Goal: Check status: Check status

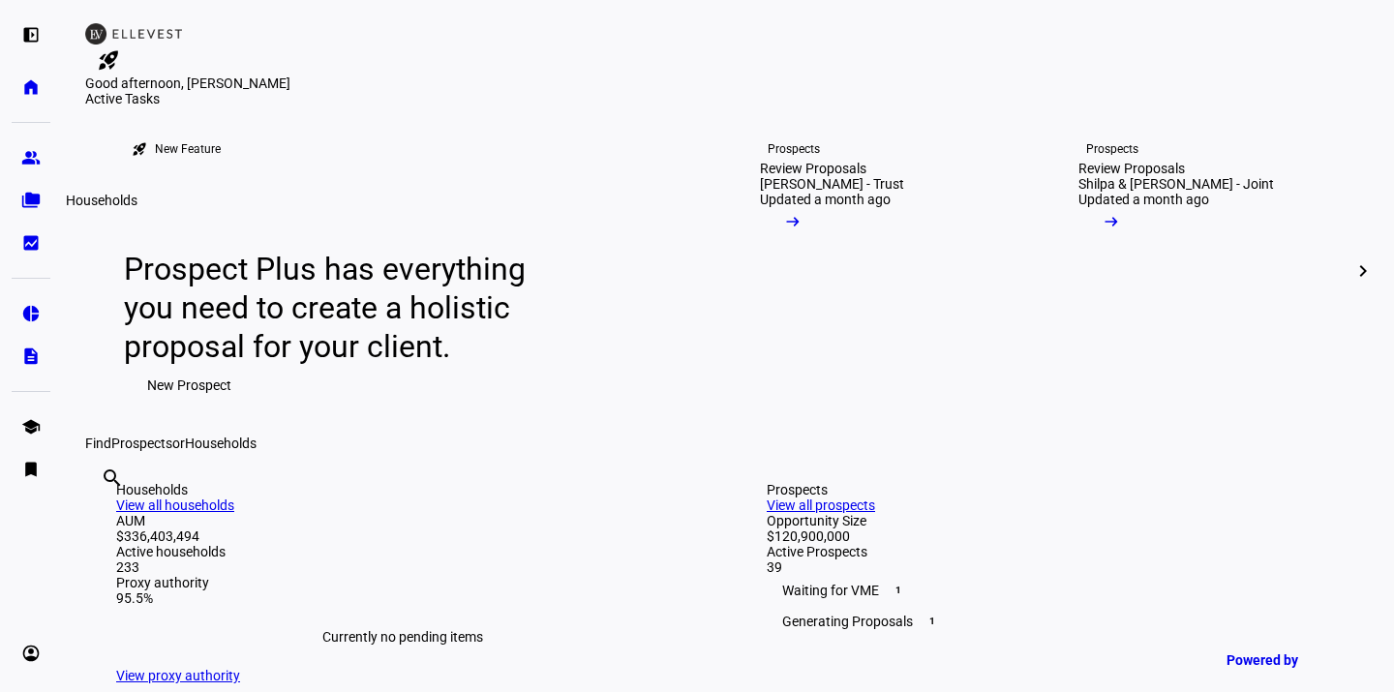
click at [29, 196] on eth-mat-symbol "folder_copy" at bounding box center [30, 200] width 19 height 19
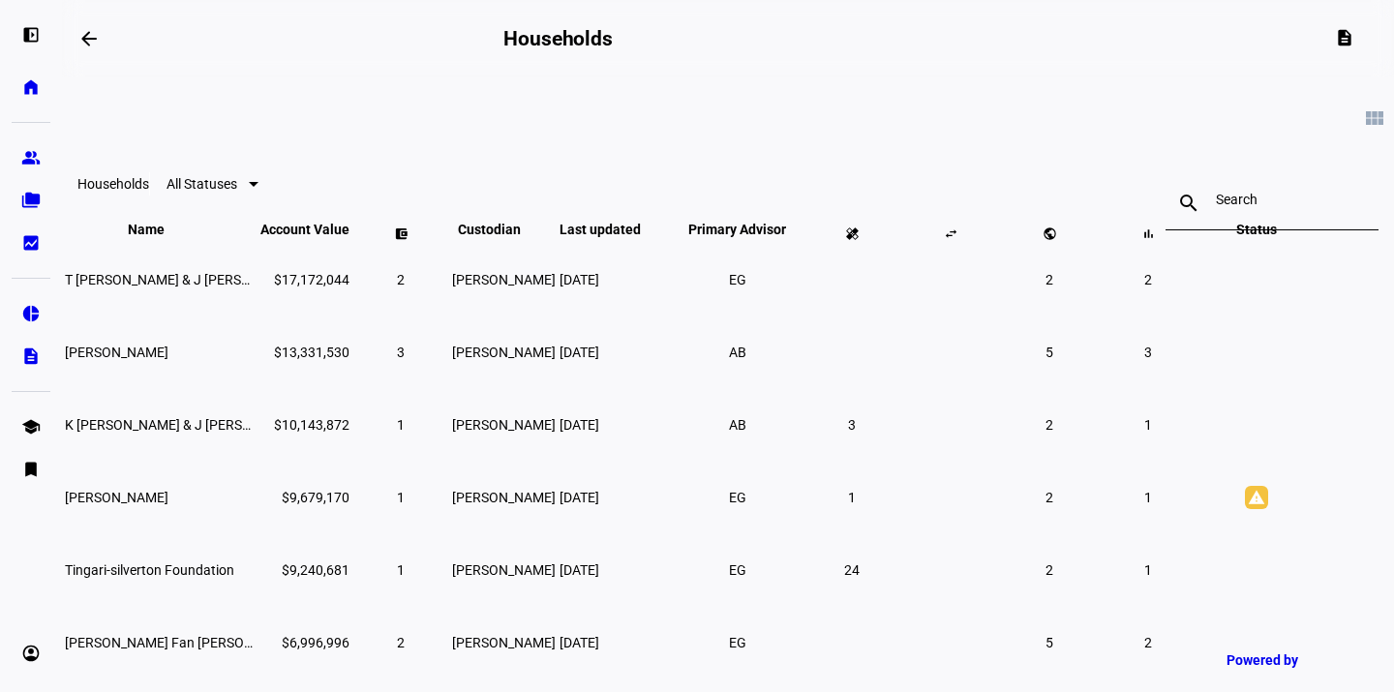
click at [1216, 213] on div at bounding box center [1272, 203] width 112 height 54
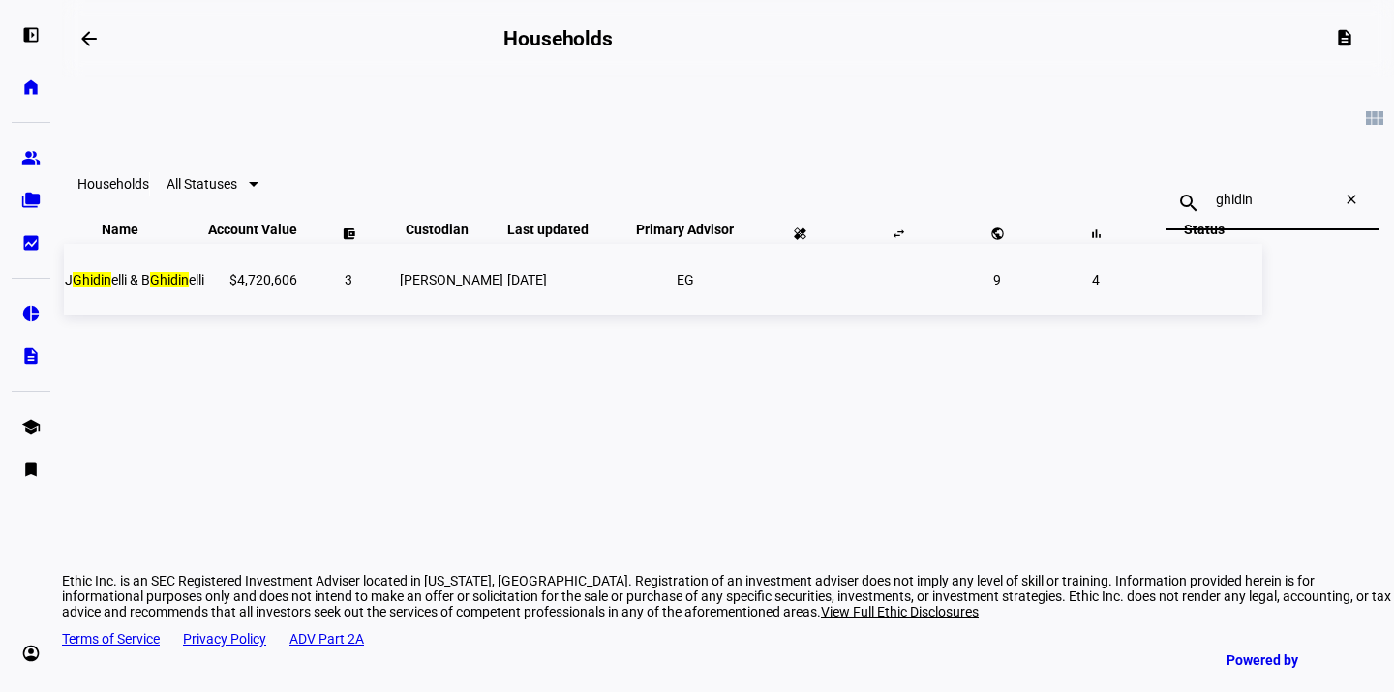
type input "ghidin"
click at [204, 288] on span "[PERSON_NAME] [PERSON_NAME] & B Ghidin elli" at bounding box center [134, 279] width 139 height 15
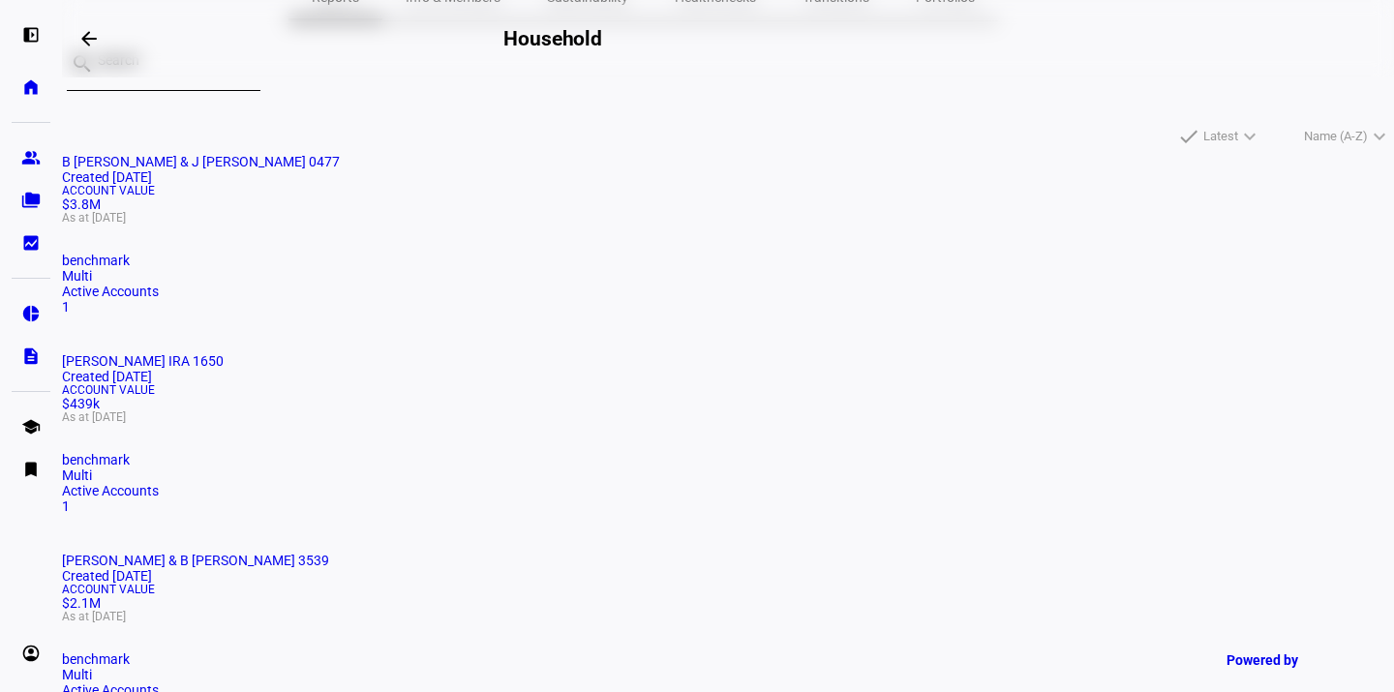
scroll to position [172, 0]
click at [276, 316] on mat-card "B [PERSON_NAME] & J [PERSON_NAME] 0477 Created [DATE] Account Value $3.8M As at…" at bounding box center [728, 235] width 1332 height 161
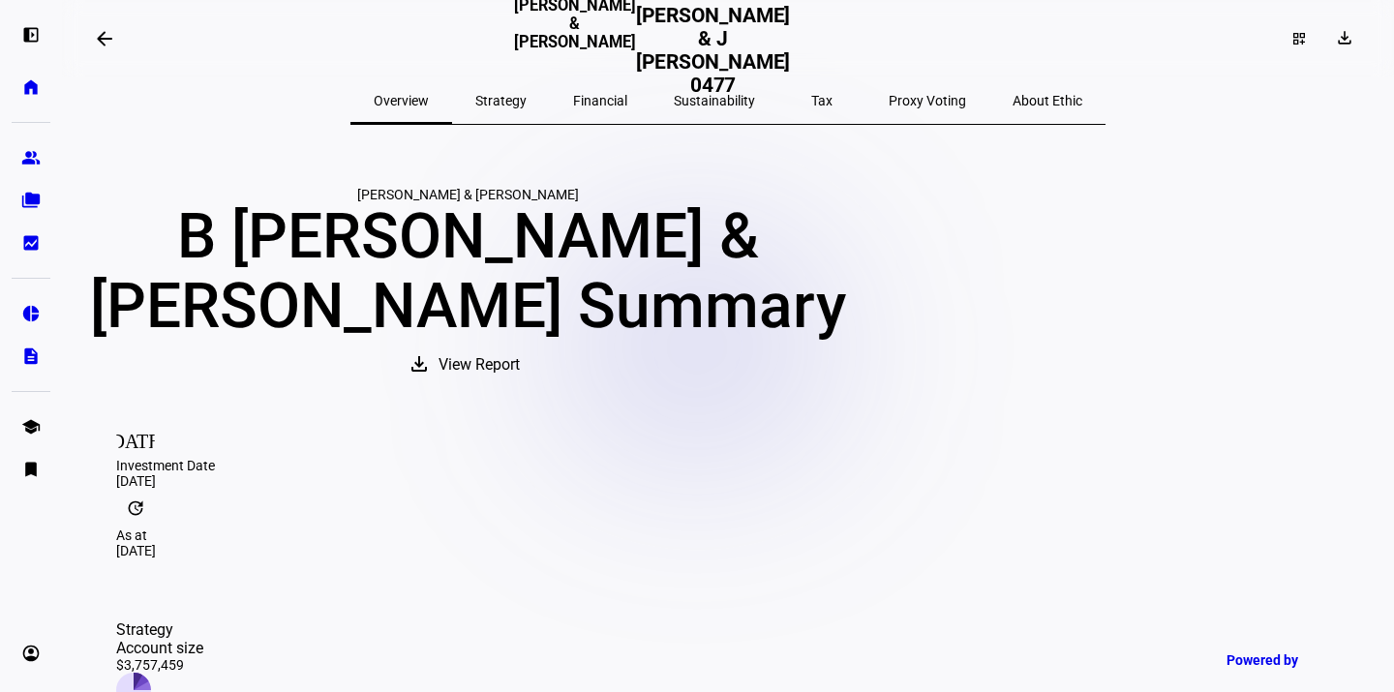
click at [723, 99] on span "Sustainability" at bounding box center [714, 101] width 81 height 14
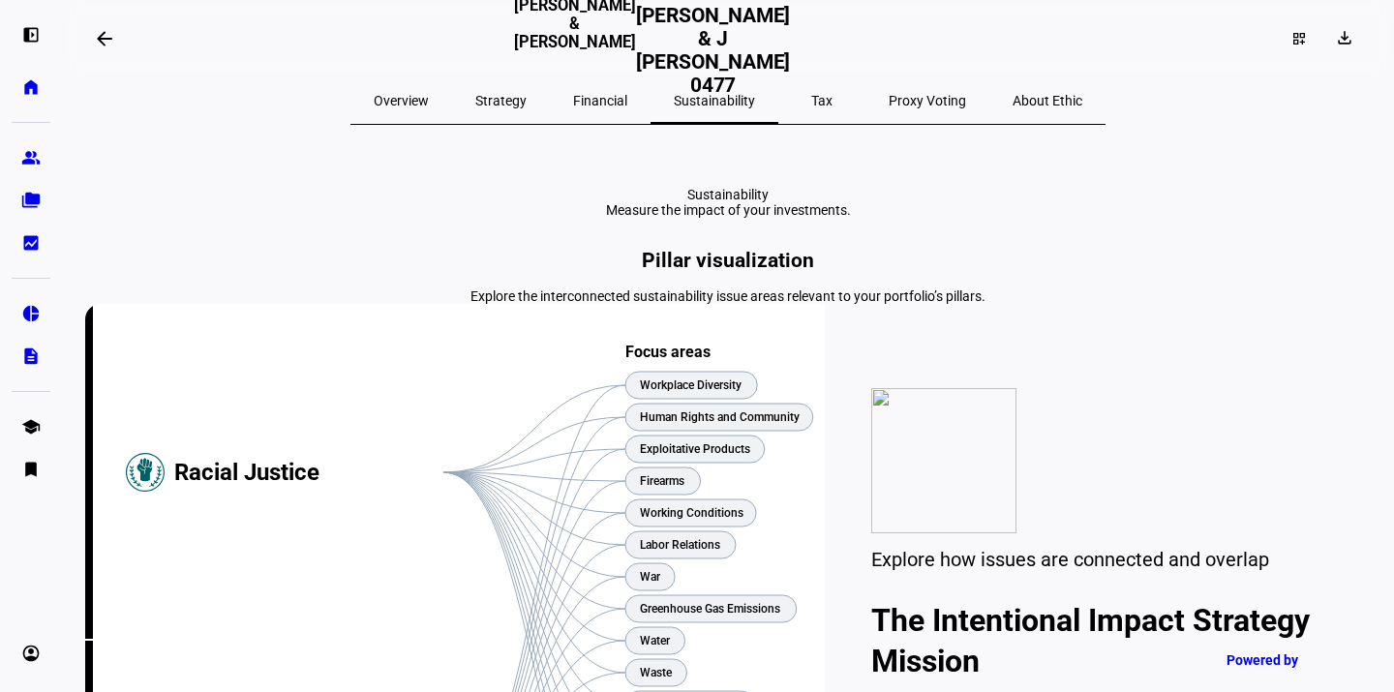
click at [889, 102] on span "Proxy Voting" at bounding box center [927, 101] width 77 height 14
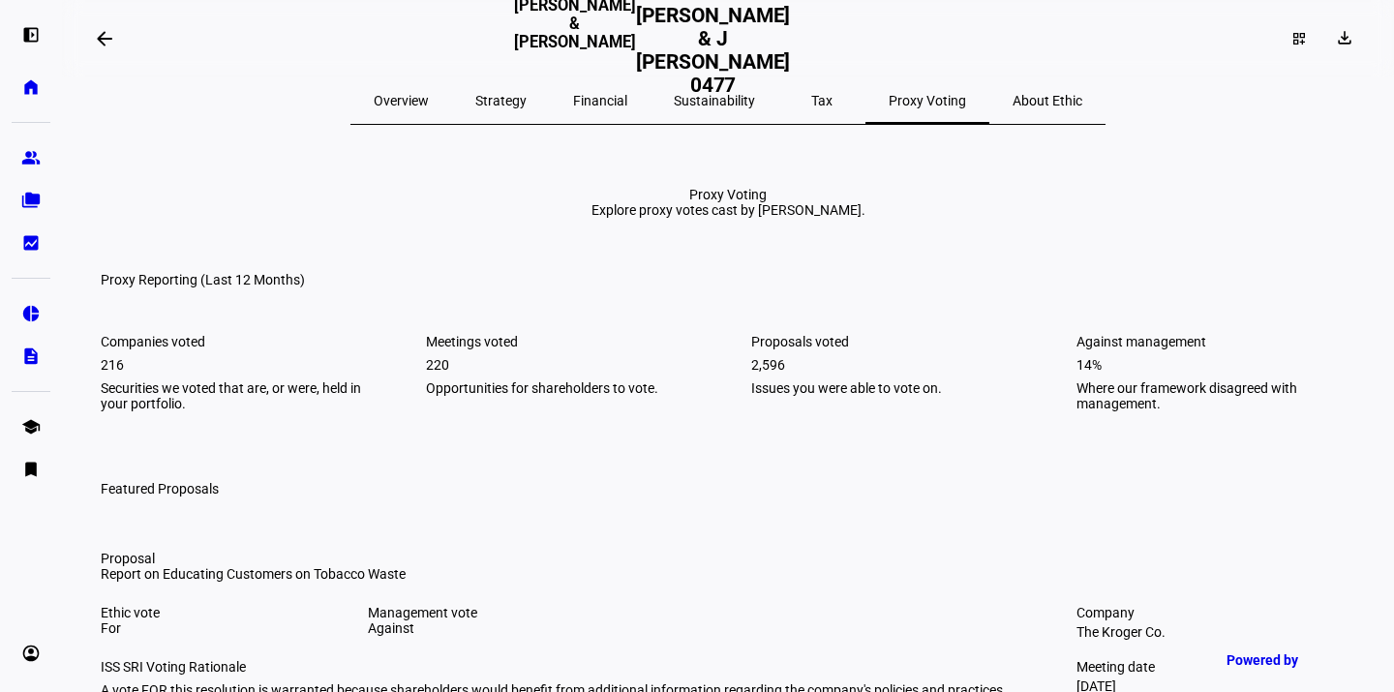
click at [710, 105] on span "Sustainability" at bounding box center [714, 101] width 81 height 14
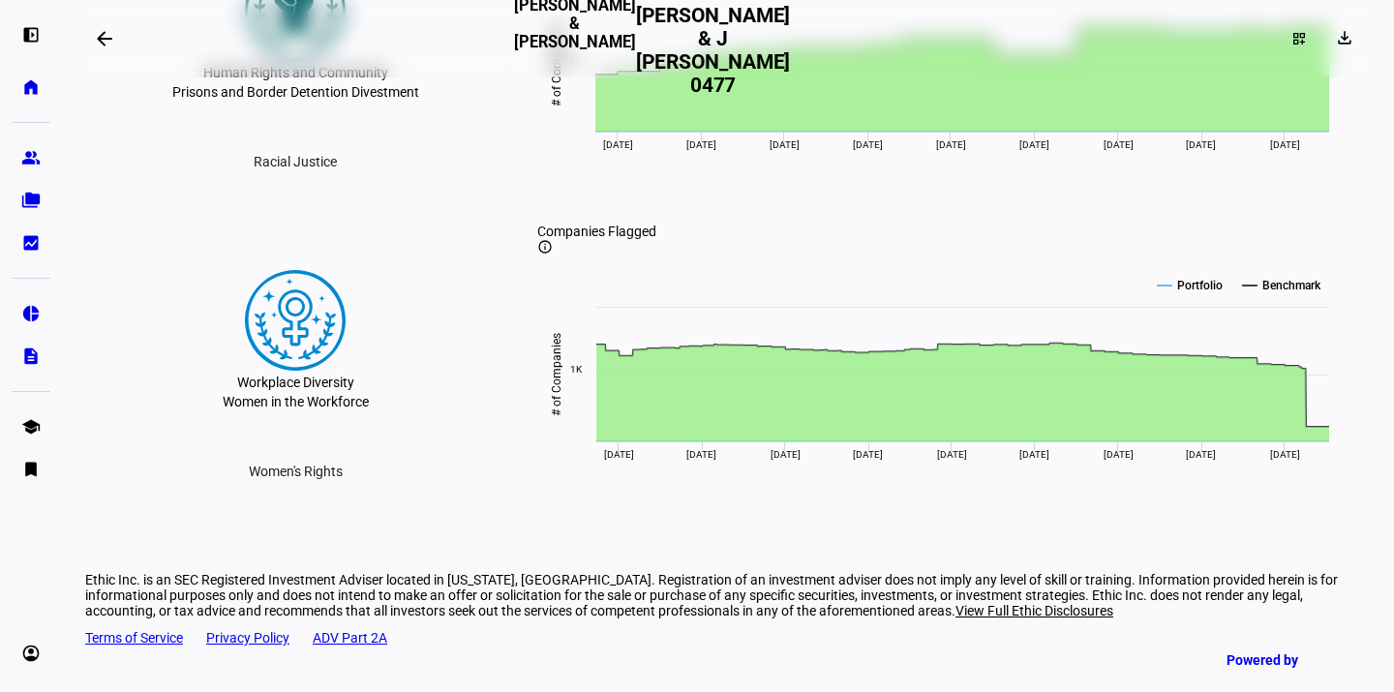
scroll to position [3512, 0]
